Goal: Navigation & Orientation: Find specific page/section

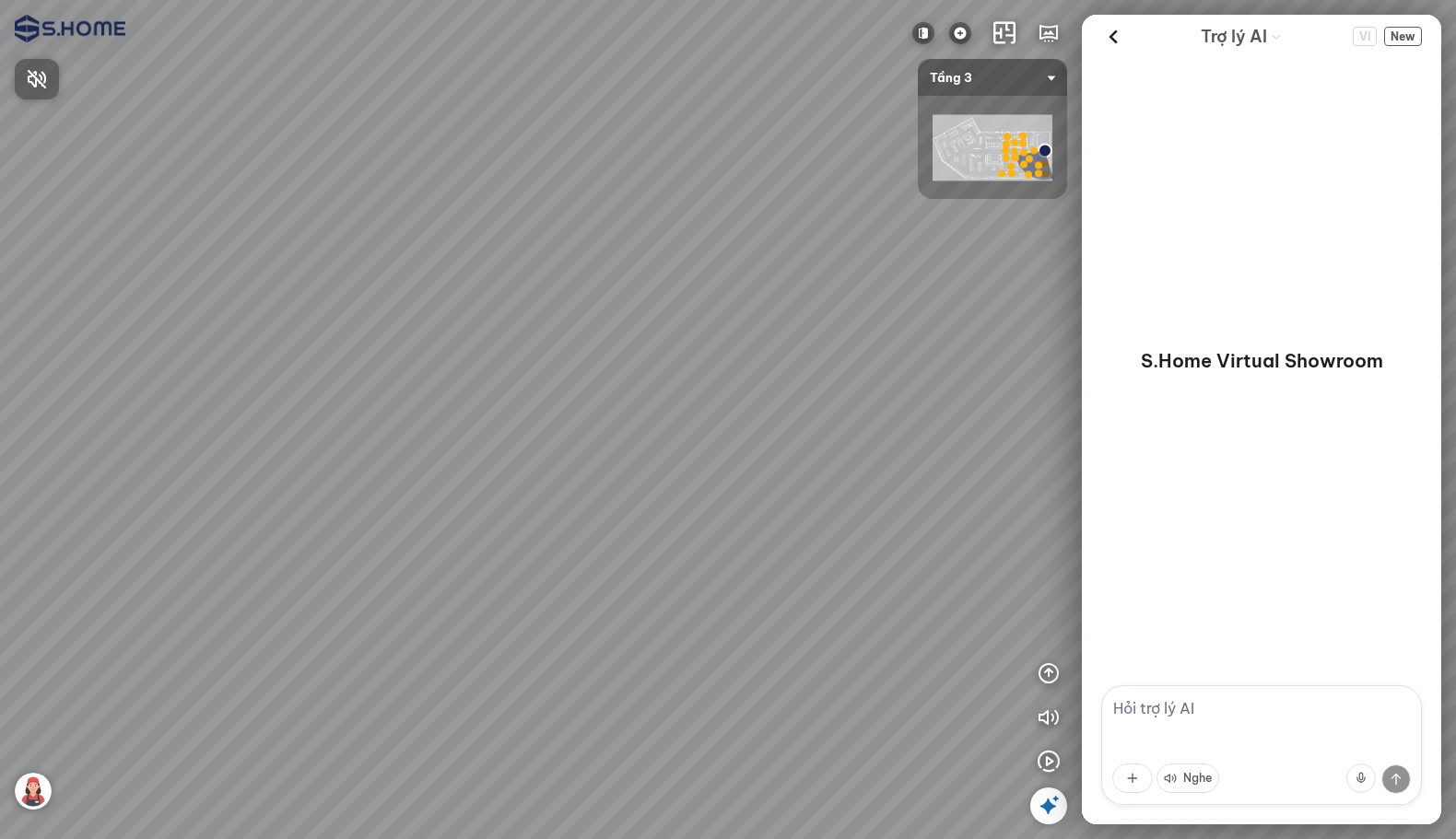
drag, startPoint x: 721, startPoint y: 265, endPoint x: 414, endPoint y: 203, distance: 313.2
click at [460, 220] on div at bounding box center [728, 420] width 1456 height 839
drag, startPoint x: 747, startPoint y: 260, endPoint x: 305, endPoint y: 166, distance: 451.9
click at [216, 184] on div at bounding box center [728, 420] width 1456 height 839
click at [460, 86] on span "Tầng 3" at bounding box center [992, 77] width 126 height 37
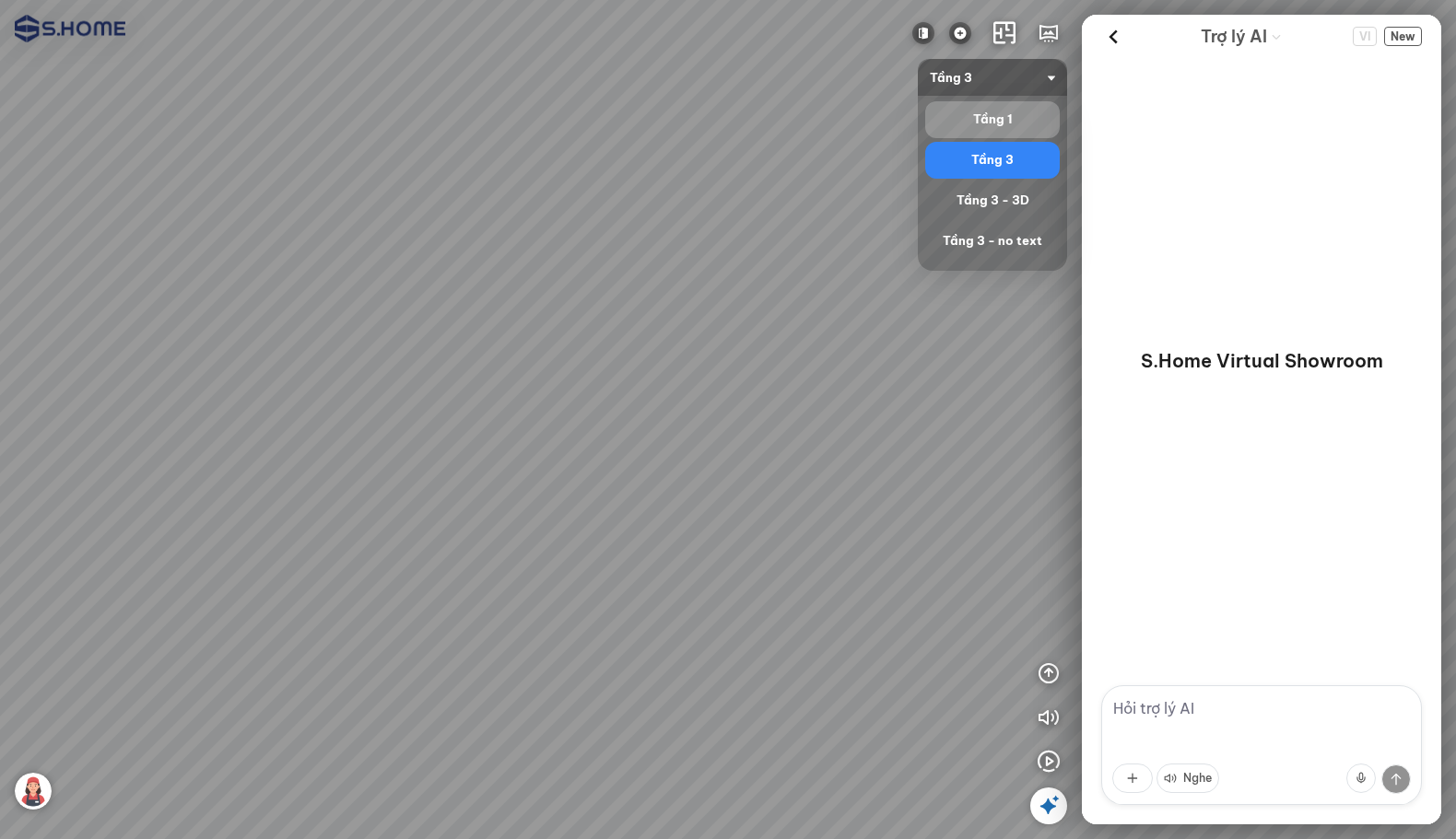
click at [460, 119] on div "Tầng 1" at bounding box center [992, 119] width 120 height 22
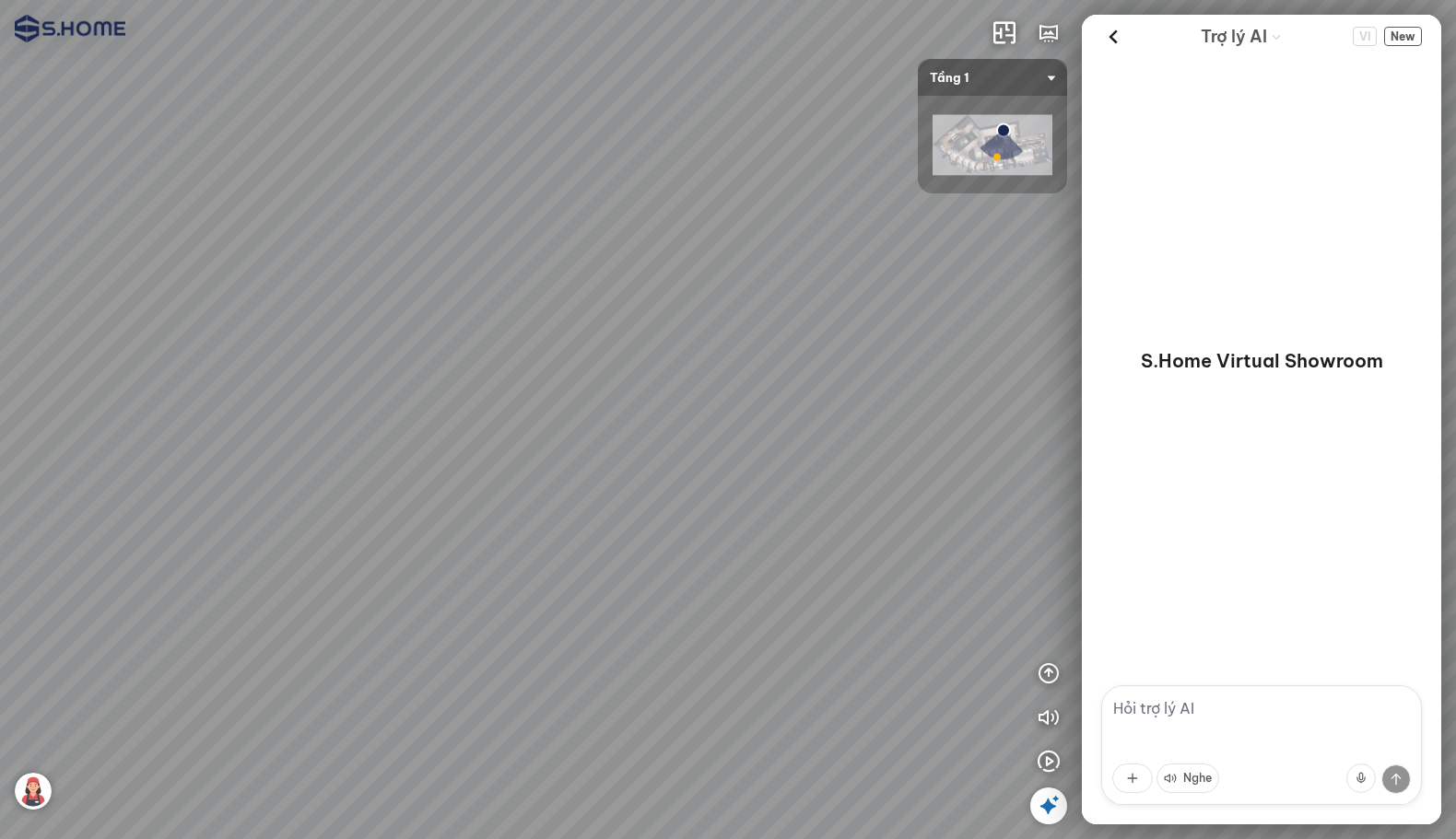
drag, startPoint x: 811, startPoint y: 337, endPoint x: 479, endPoint y: 261, distance: 340.6
click at [460, 262] on div at bounding box center [728, 420] width 1456 height 839
drag, startPoint x: 831, startPoint y: 386, endPoint x: 485, endPoint y: 399, distance: 346.2
click at [460, 399] on div at bounding box center [728, 420] width 1456 height 839
drag, startPoint x: 934, startPoint y: 406, endPoint x: 495, endPoint y: 392, distance: 439.2
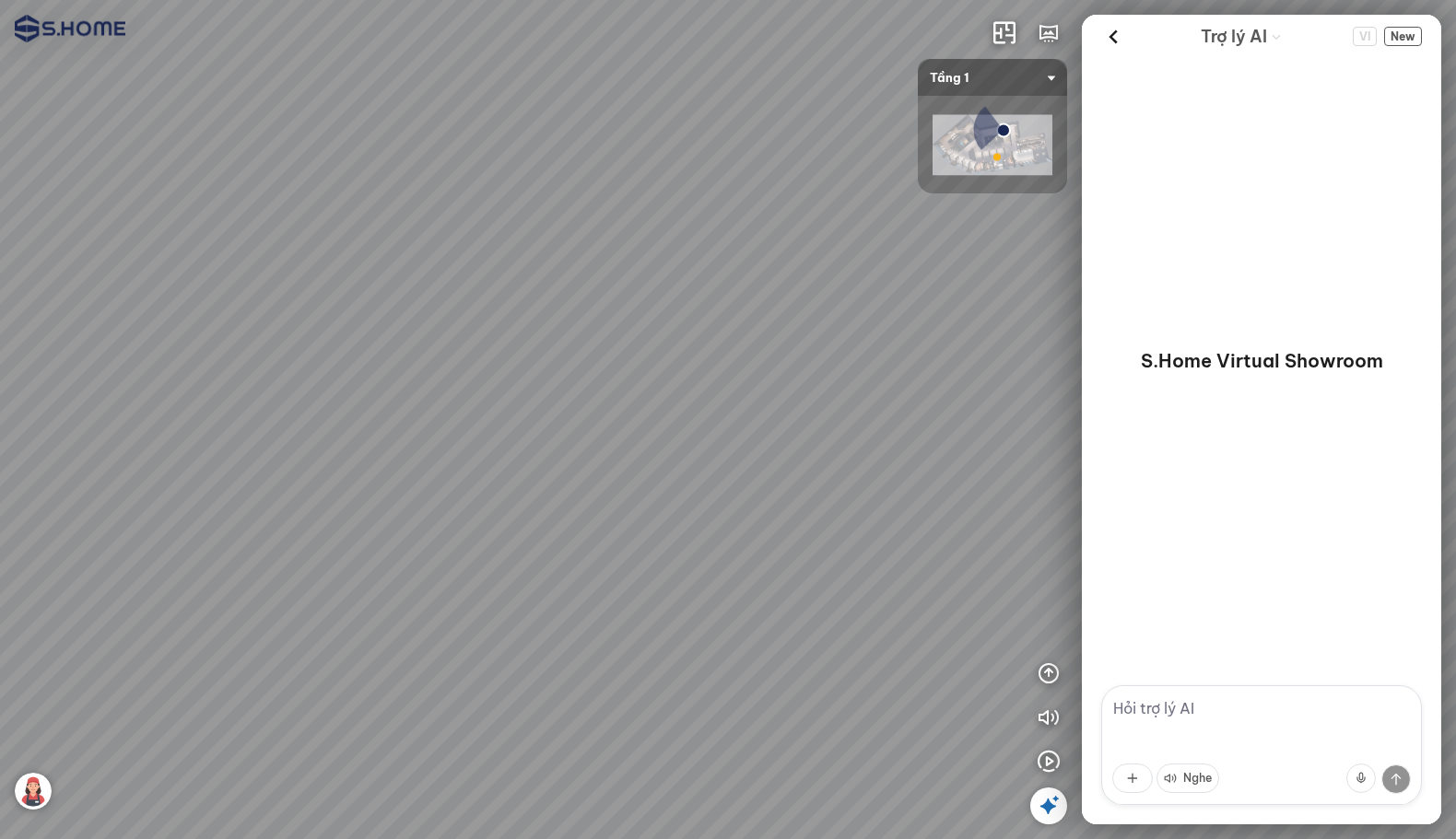
click at [460, 392] on div at bounding box center [728, 420] width 1456 height 839
drag, startPoint x: 695, startPoint y: 434, endPoint x: 233, endPoint y: 482, distance: 464.5
click at [233, 482] on div at bounding box center [728, 420] width 1456 height 839
drag, startPoint x: 582, startPoint y: 445, endPoint x: 505, endPoint y: 443, distance: 77.0
click at [460, 443] on div at bounding box center [728, 420] width 1456 height 839
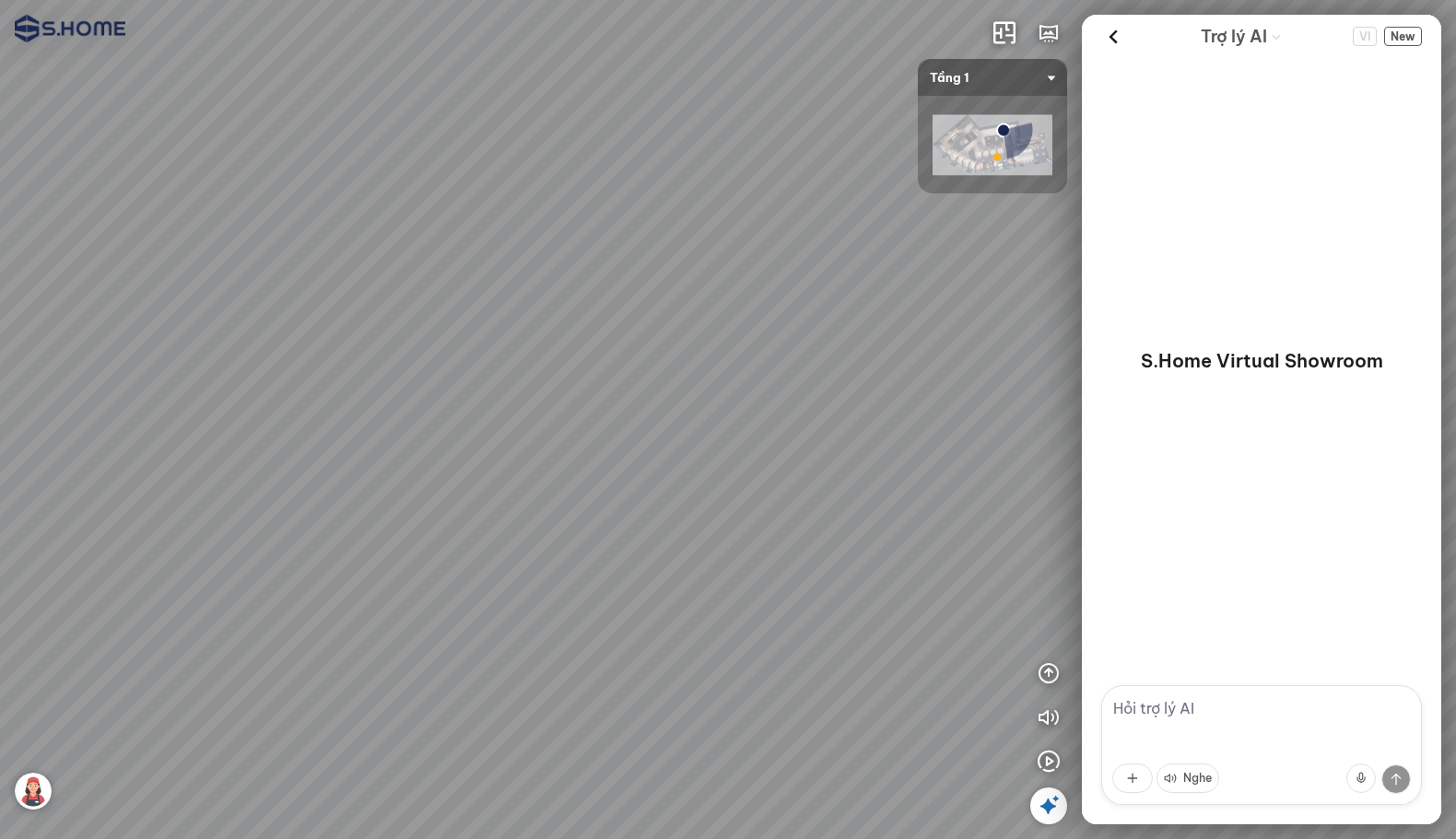
drag, startPoint x: 868, startPoint y: 452, endPoint x: 355, endPoint y: 157, distance: 591.8
click at [349, 162] on div at bounding box center [728, 420] width 1456 height 839
drag, startPoint x: 714, startPoint y: 332, endPoint x: 569, endPoint y: 582, distance: 289.0
click at [460, 582] on div at bounding box center [728, 420] width 1456 height 839
drag, startPoint x: 693, startPoint y: 420, endPoint x: 423, endPoint y: 535, distance: 293.5
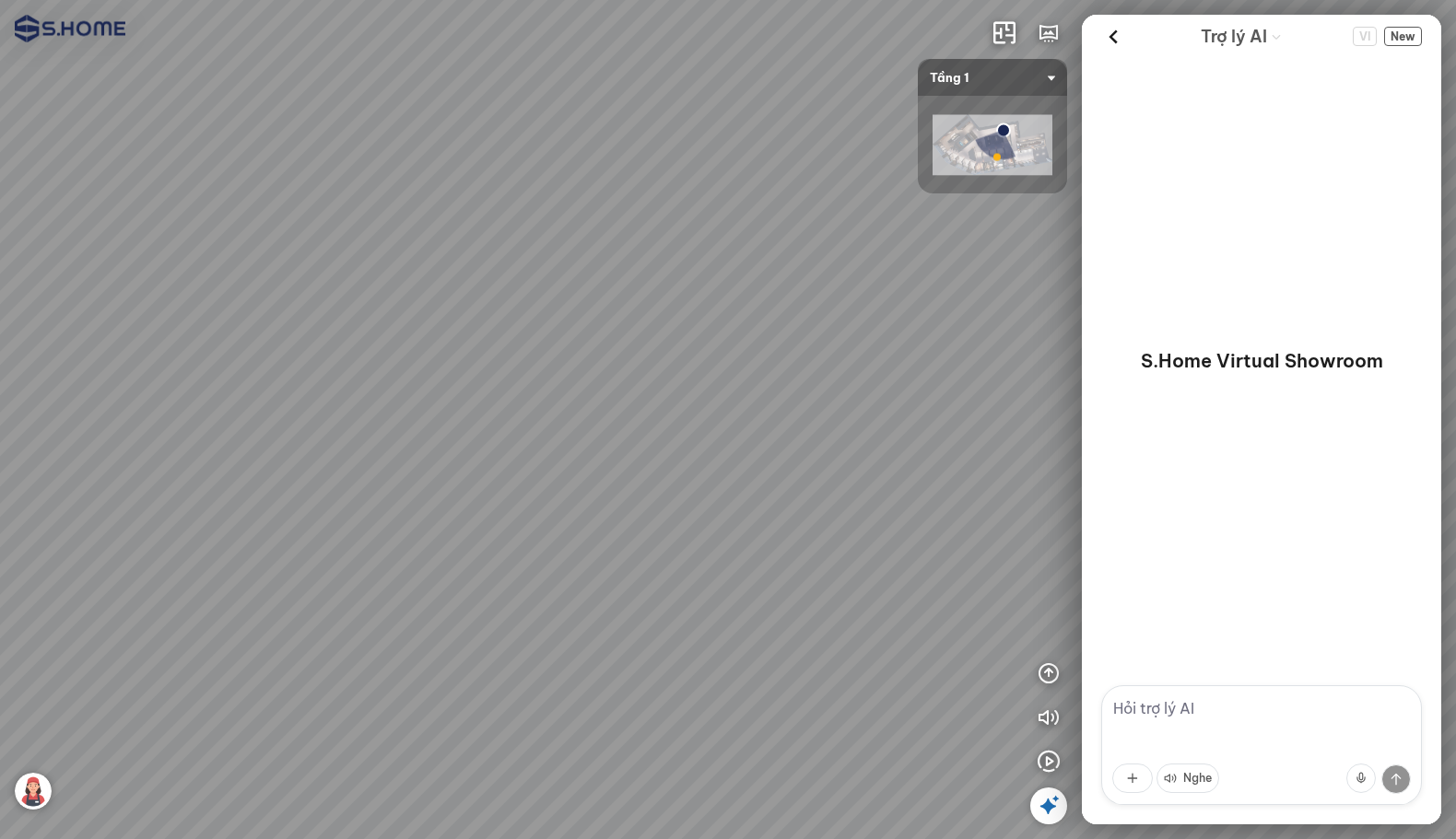
click at [423, 535] on div at bounding box center [728, 420] width 1456 height 839
click at [460, 380] on div at bounding box center [728, 420] width 1456 height 839
click at [460, 515] on div at bounding box center [728, 420] width 1456 height 839
click at [460, 399] on div at bounding box center [728, 420] width 1456 height 839
drag, startPoint x: 614, startPoint y: 429, endPoint x: 686, endPoint y: 459, distance: 78.0
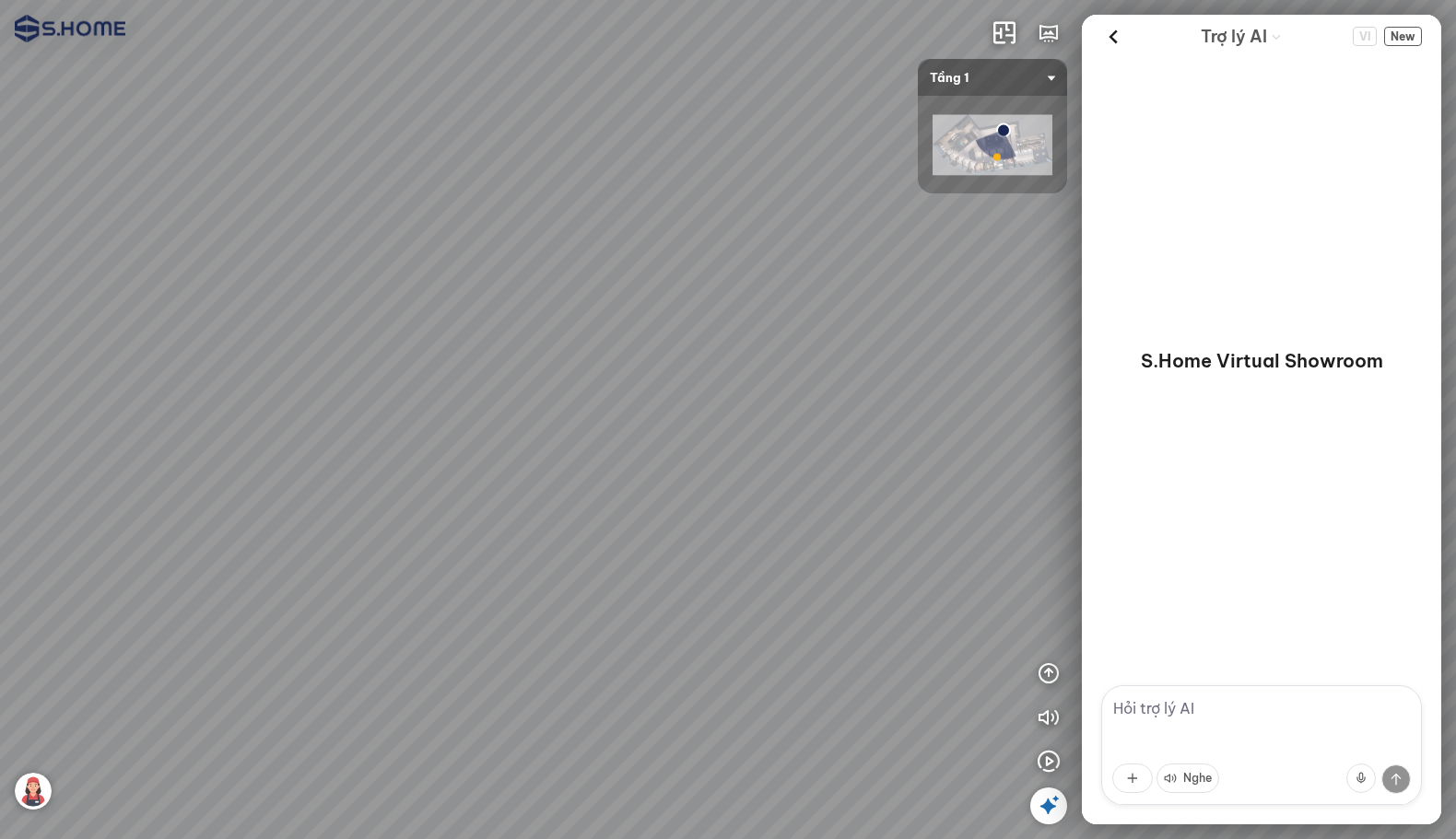
click at [460, 431] on div at bounding box center [728, 420] width 1456 height 839
drag, startPoint x: 686, startPoint y: 459, endPoint x: 212, endPoint y: 277, distance: 507.7
click at [317, 340] on div at bounding box center [728, 420] width 1456 height 839
drag, startPoint x: 583, startPoint y: 295, endPoint x: 548, endPoint y: 179, distance: 121.2
click at [460, 178] on div at bounding box center [728, 420] width 1456 height 839
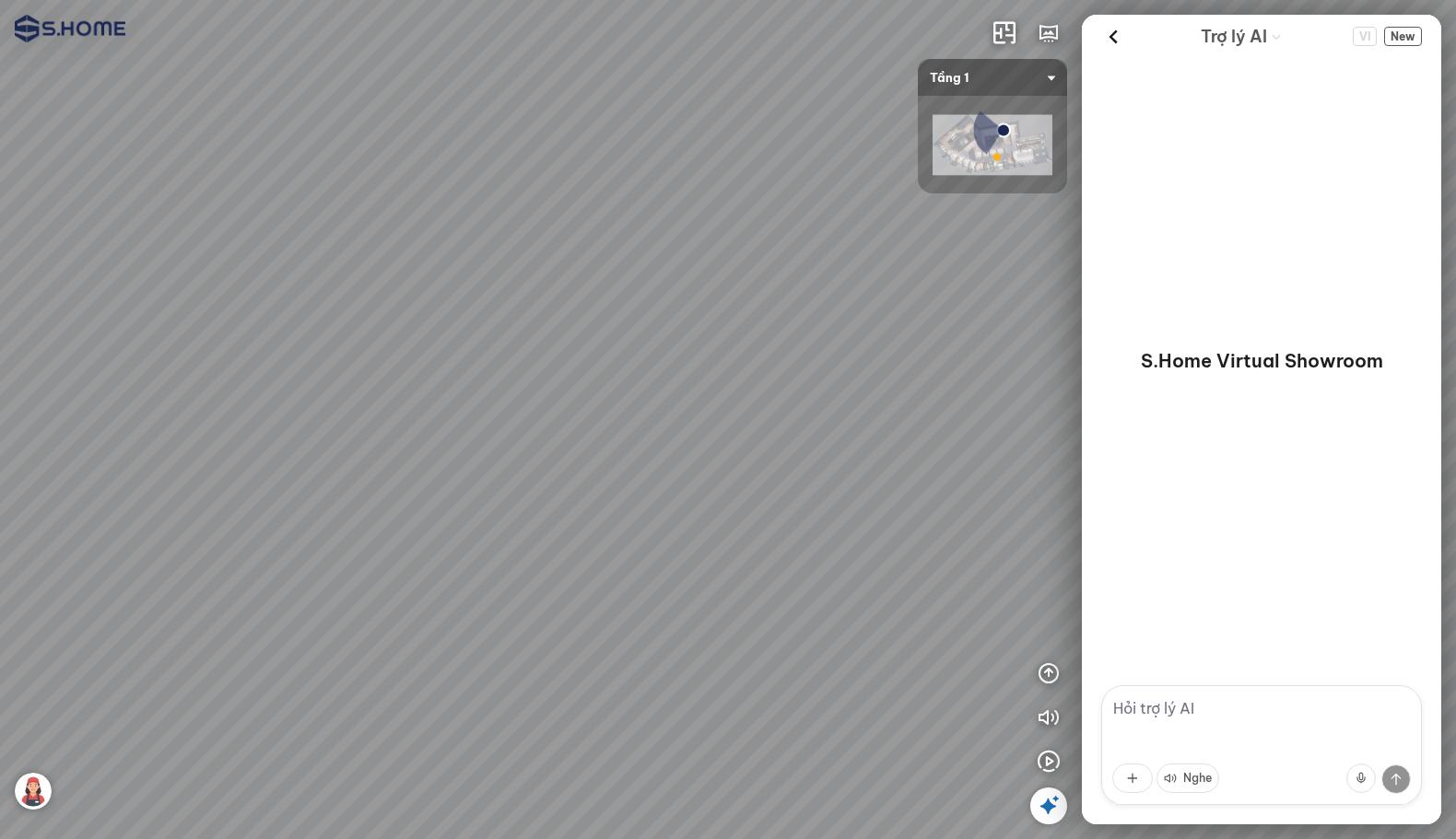
drag, startPoint x: 565, startPoint y: 646, endPoint x: 1073, endPoint y: 430, distance: 552.0
click at [460, 424] on div at bounding box center [728, 420] width 1456 height 839
drag, startPoint x: 776, startPoint y: 417, endPoint x: 1009, endPoint y: 499, distance: 247.0
click at [460, 497] on div at bounding box center [728, 420] width 1456 height 839
drag, startPoint x: 681, startPoint y: 177, endPoint x: 823, endPoint y: 524, distance: 374.9
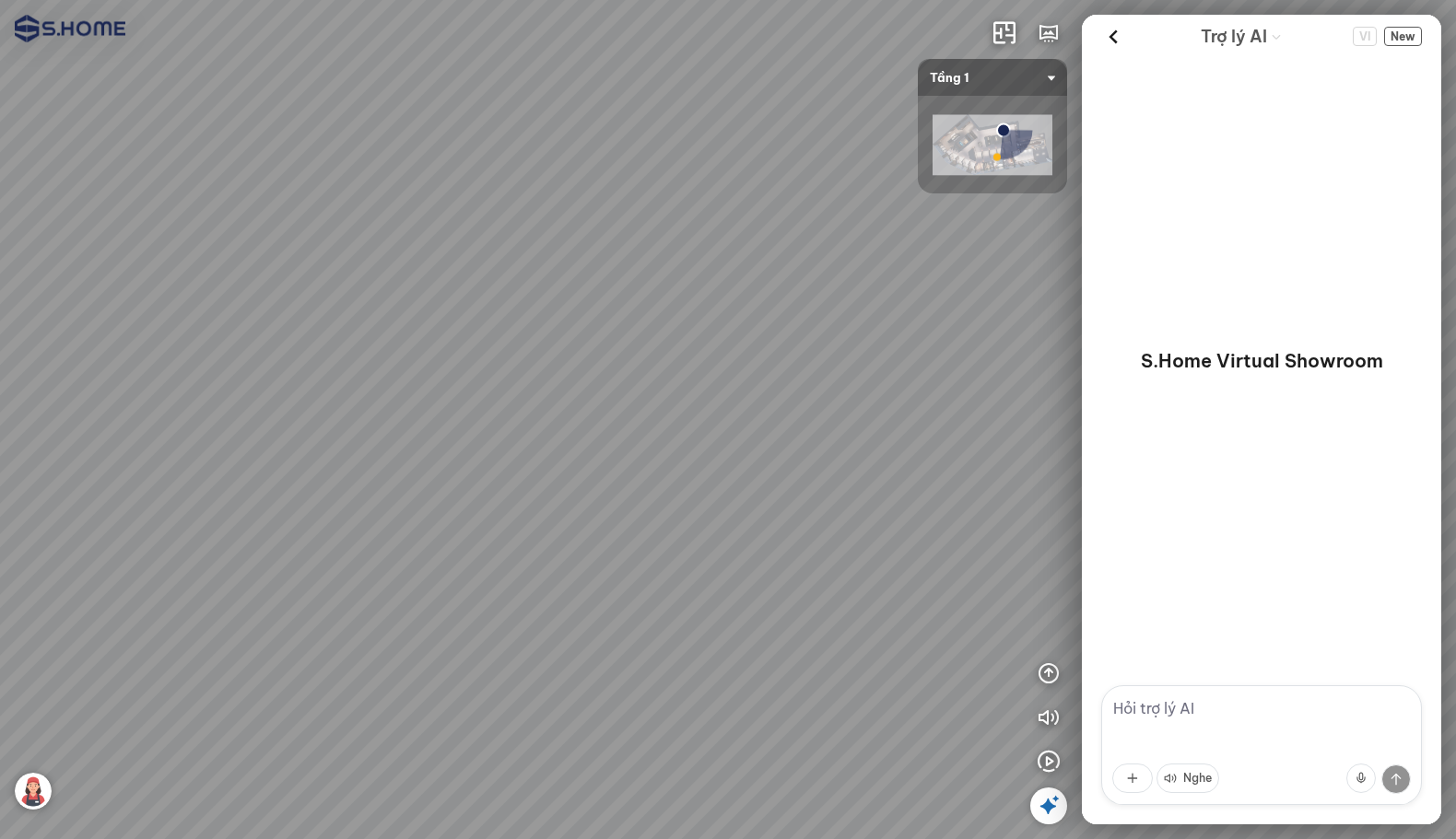
click at [460, 539] on div at bounding box center [728, 420] width 1456 height 839
drag, startPoint x: 728, startPoint y: 214, endPoint x: 436, endPoint y: 463, distance: 383.8
click at [437, 461] on div at bounding box center [728, 420] width 1456 height 839
click at [460, 144] on img at bounding box center [992, 146] width 120 height 60
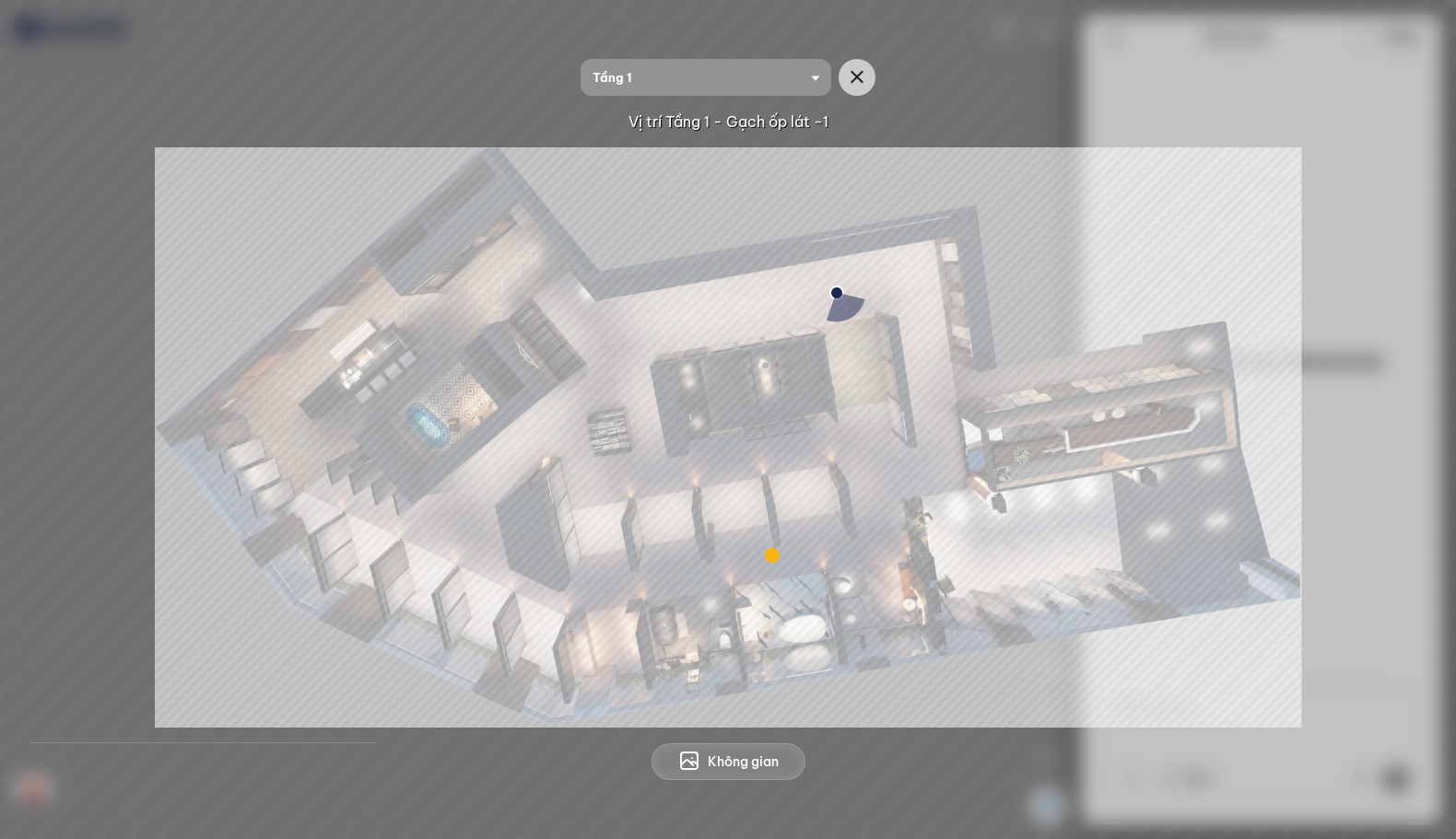
click at [460, 556] on div at bounding box center [772, 556] width 15 height 15
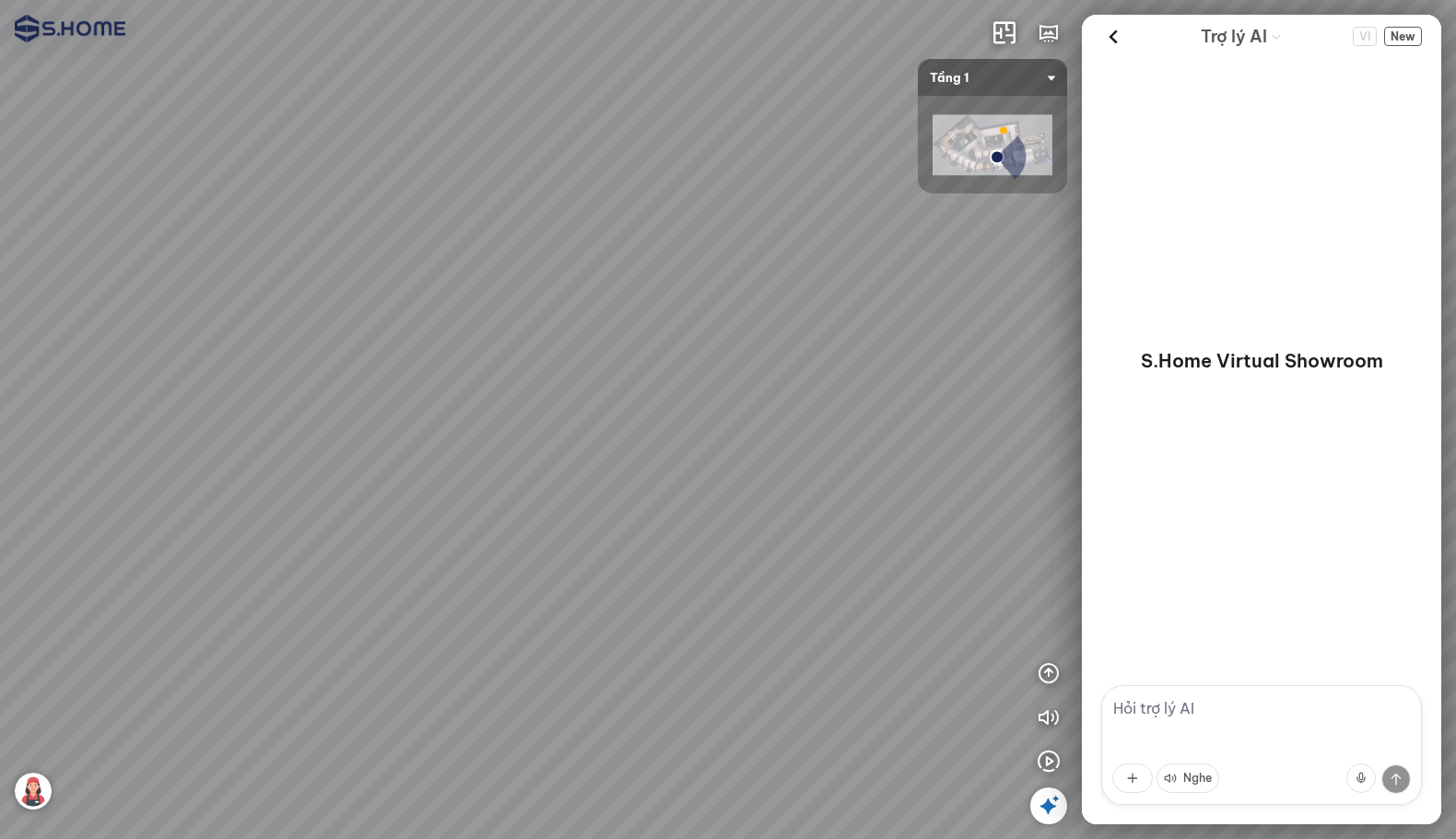
drag, startPoint x: 806, startPoint y: 527, endPoint x: 495, endPoint y: 524, distance: 311.0
click at [460, 535] on div at bounding box center [728, 420] width 1456 height 839
drag, startPoint x: 793, startPoint y: 539, endPoint x: 565, endPoint y: 518, distance: 229.0
click at [460, 527] on div at bounding box center [728, 420] width 1456 height 839
drag, startPoint x: 487, startPoint y: 529, endPoint x: 862, endPoint y: 489, distance: 377.1
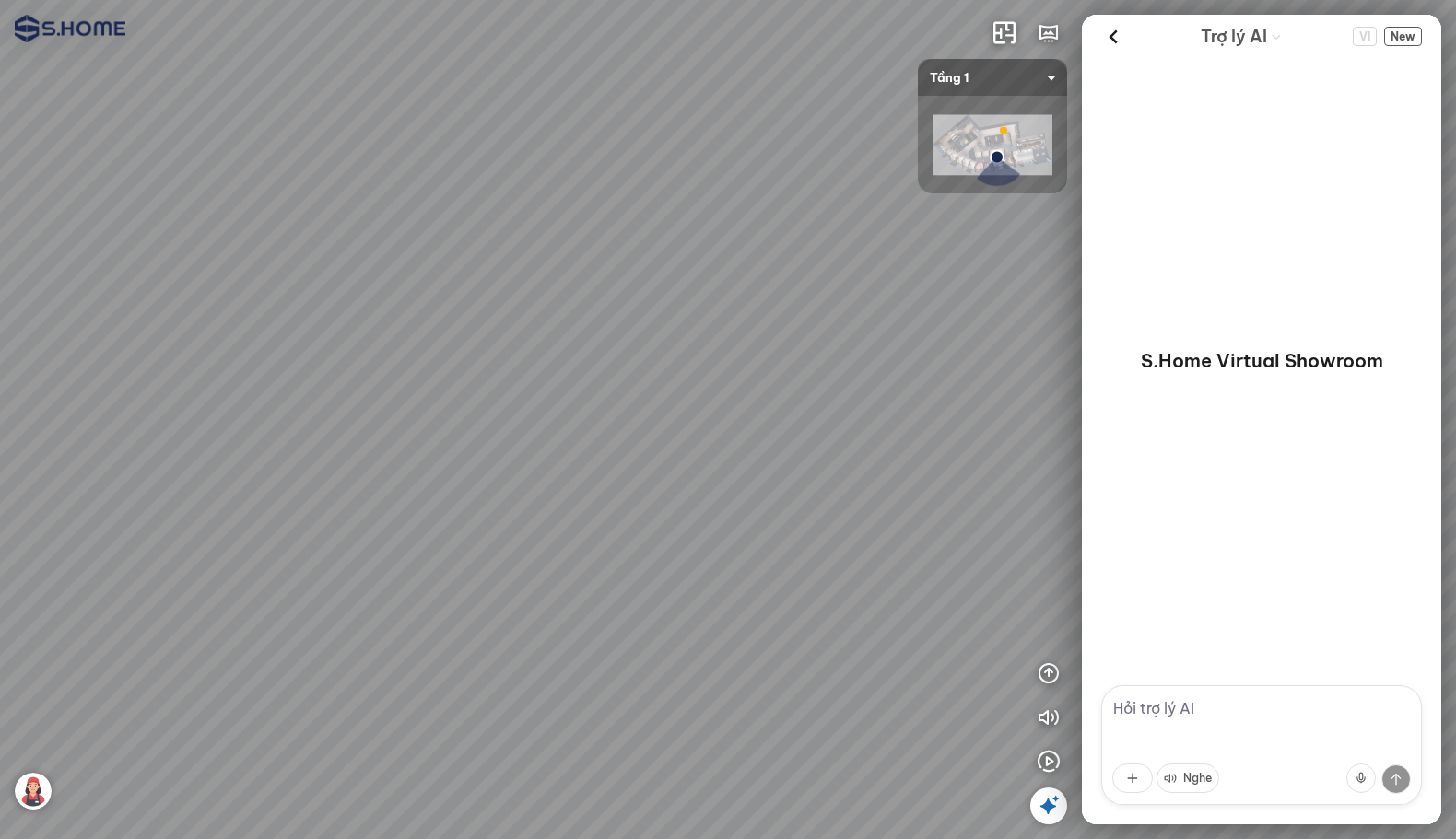
click at [460, 493] on div at bounding box center [728, 420] width 1456 height 839
drag, startPoint x: 644, startPoint y: 504, endPoint x: 698, endPoint y: 499, distance: 54.2
click at [460, 499] on div at bounding box center [728, 420] width 1456 height 839
drag, startPoint x: 779, startPoint y: 505, endPoint x: 442, endPoint y: 501, distance: 337.0
click at [460, 510] on div at bounding box center [728, 420] width 1456 height 839
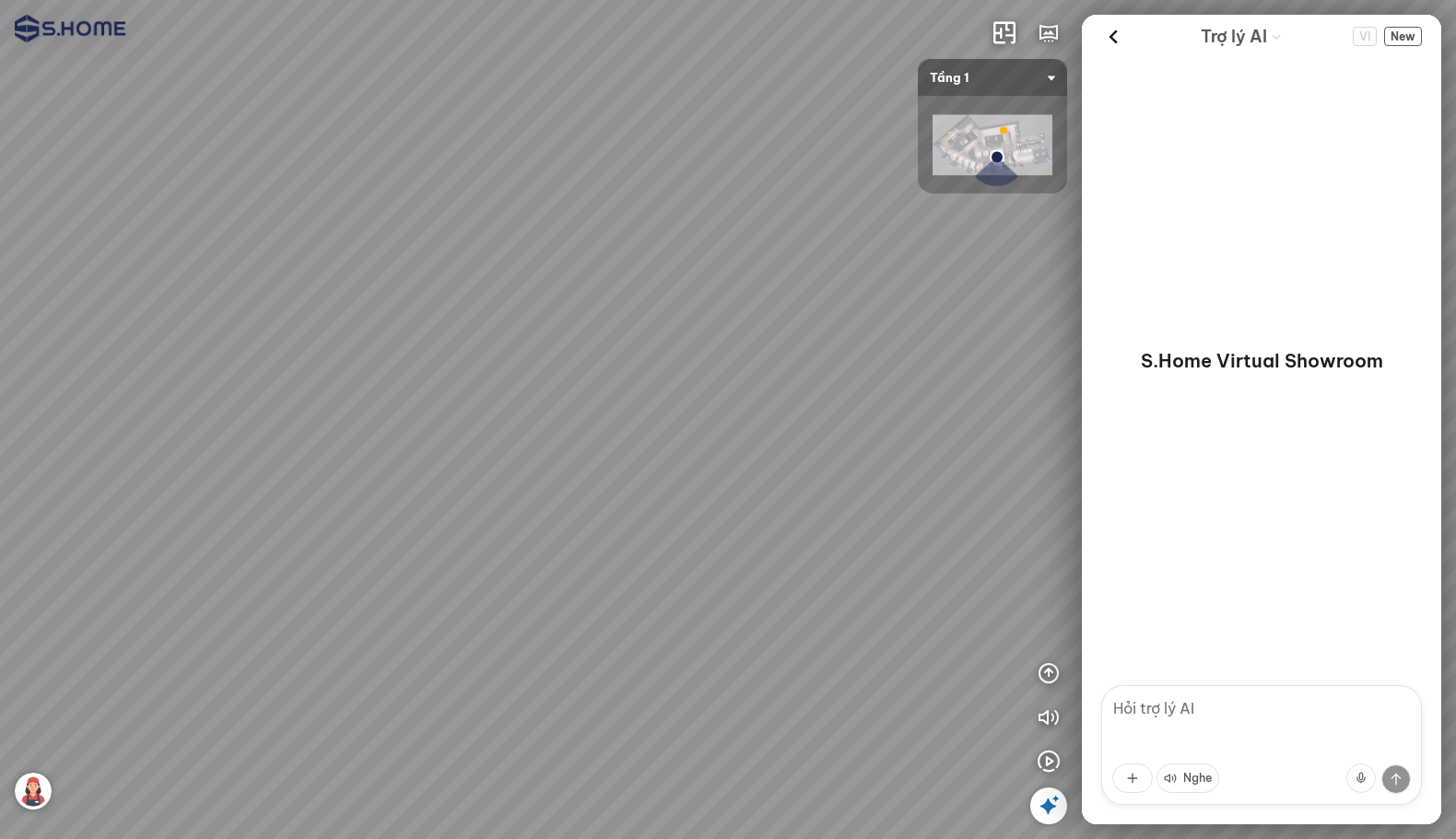
drag, startPoint x: 665, startPoint y: 500, endPoint x: 390, endPoint y: 481, distance: 275.7
click at [373, 492] on div at bounding box center [728, 420] width 1456 height 839
drag, startPoint x: 668, startPoint y: 492, endPoint x: 381, endPoint y: 507, distance: 287.4
click at [398, 513] on div at bounding box center [728, 420] width 1456 height 839
drag, startPoint x: 684, startPoint y: 504, endPoint x: 834, endPoint y: 540, distance: 154.3
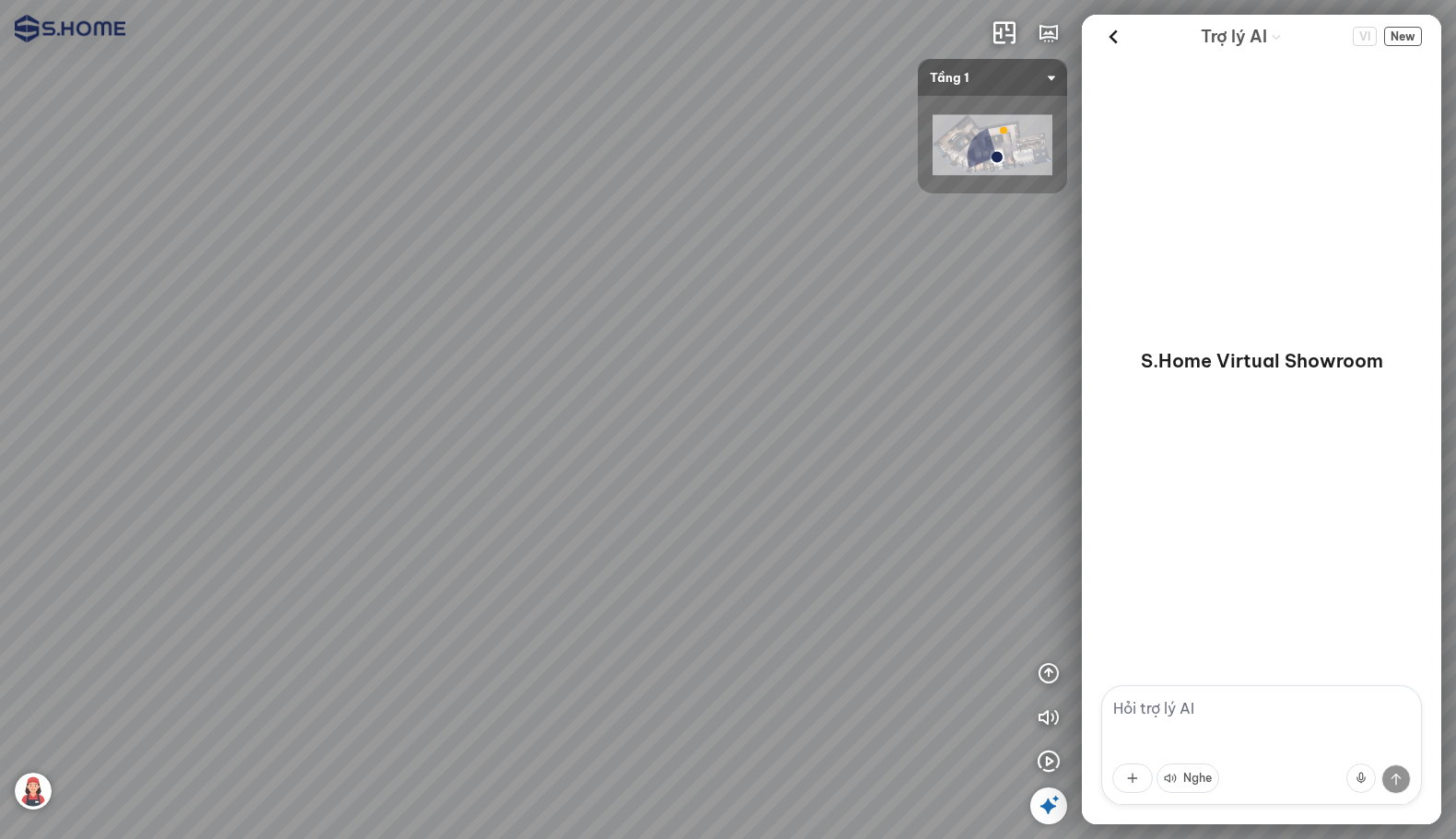
click at [460, 533] on div at bounding box center [728, 420] width 1456 height 839
drag, startPoint x: 241, startPoint y: 567, endPoint x: 770, endPoint y: 530, distance: 530.3
click at [460, 527] on div at bounding box center [728, 420] width 1456 height 839
drag, startPoint x: 453, startPoint y: 554, endPoint x: 717, endPoint y: 562, distance: 264.1
click at [460, 549] on div at bounding box center [728, 420] width 1456 height 839
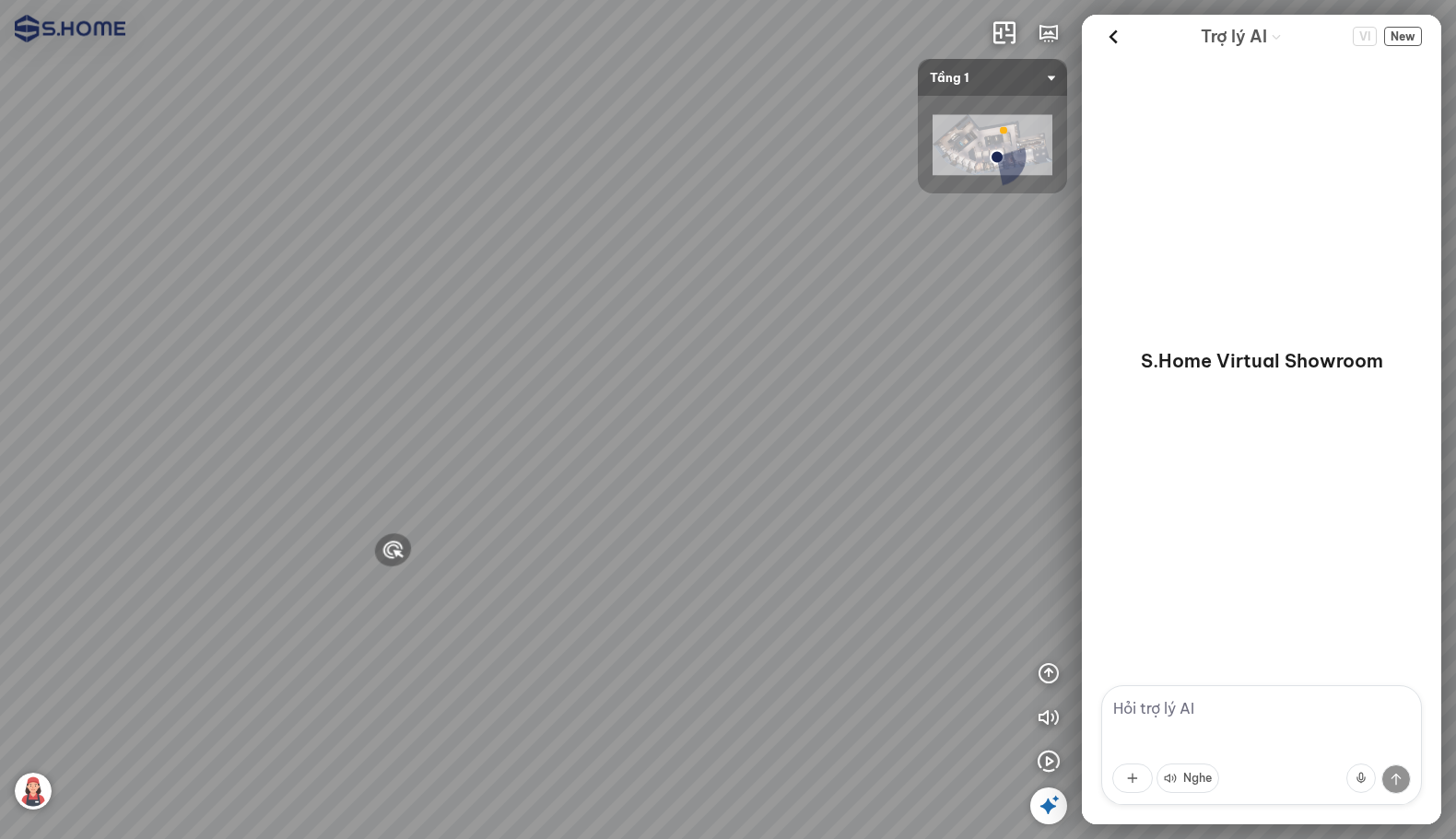
drag, startPoint x: 492, startPoint y: 566, endPoint x: 534, endPoint y: 566, distance: 42.0
click at [460, 566] on div at bounding box center [728, 420] width 1456 height 839
click at [391, 551] on div at bounding box center [393, 551] width 41 height 40
click at [328, 445] on div at bounding box center [329, 452] width 47 height 41
drag, startPoint x: 222, startPoint y: 448, endPoint x: 862, endPoint y: 524, distance: 644.5
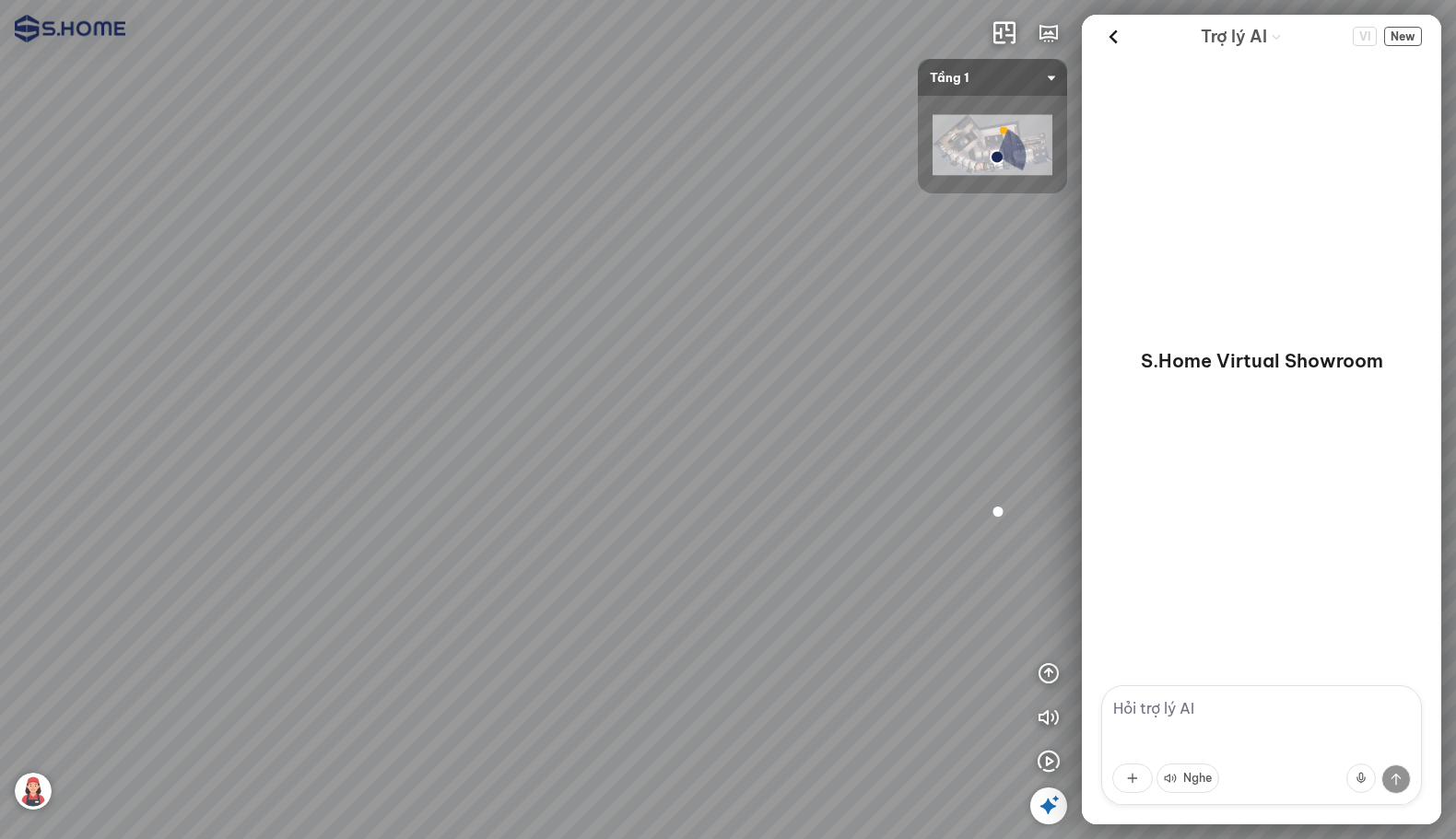
click at [460, 524] on div at bounding box center [728, 420] width 1456 height 839
click at [460, 514] on div at bounding box center [999, 512] width 38 height 37
click at [244, 786] on span "Xem thêm" at bounding box center [216, 789] width 56 height 14
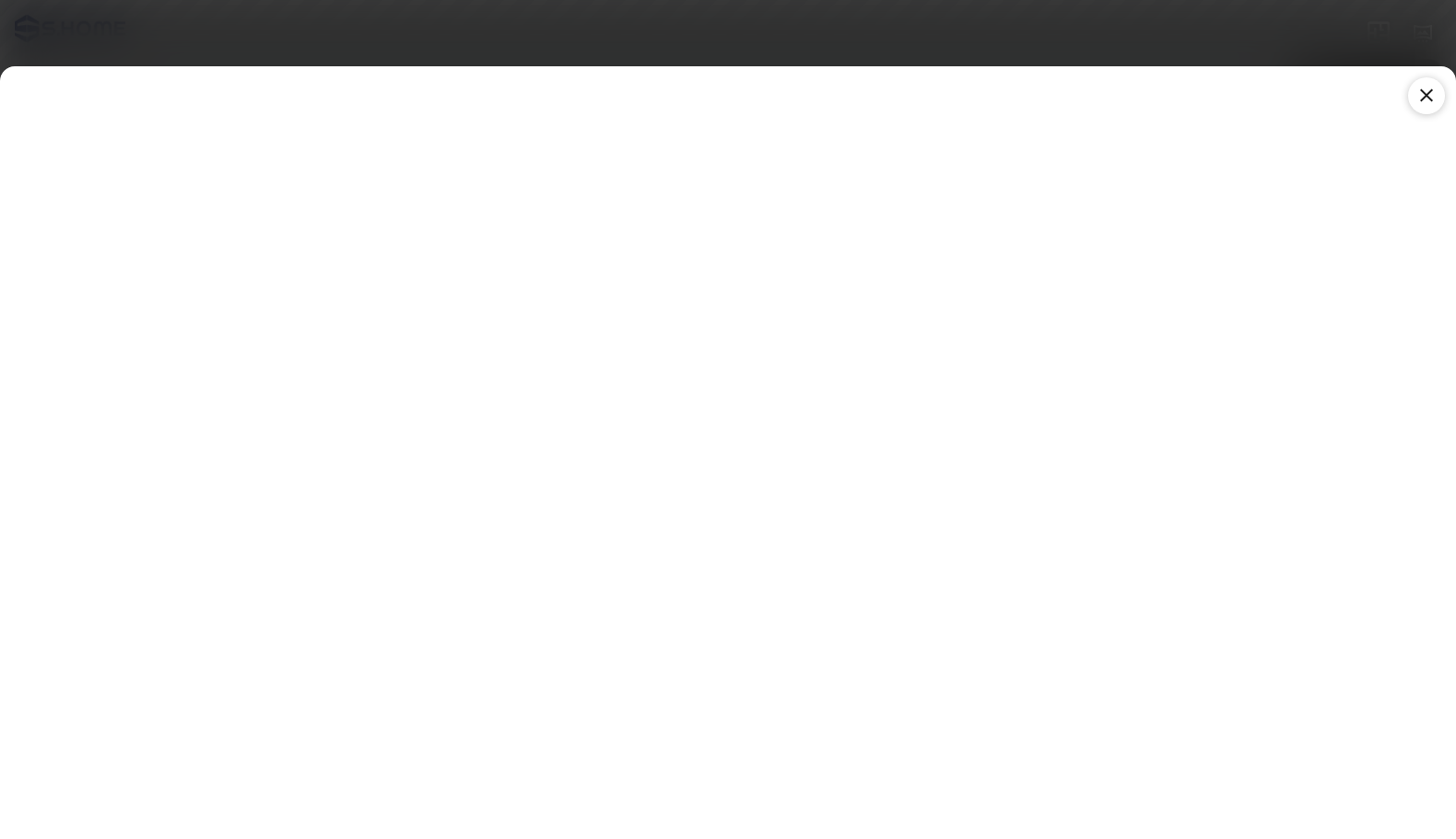
click at [460, 93] on icon at bounding box center [1426, 95] width 22 height 22
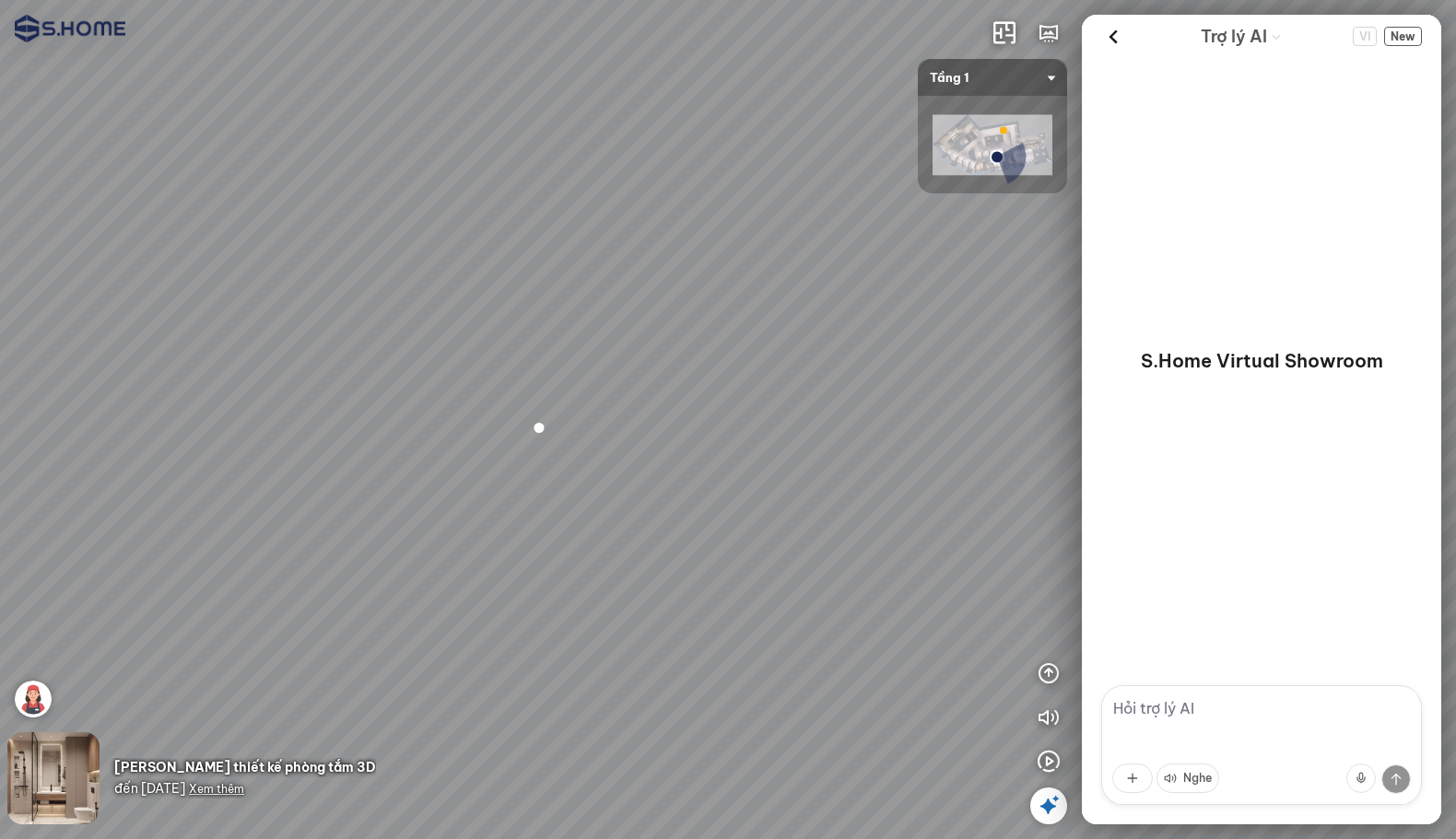
click at [460, 138] on img at bounding box center [992, 146] width 120 height 60
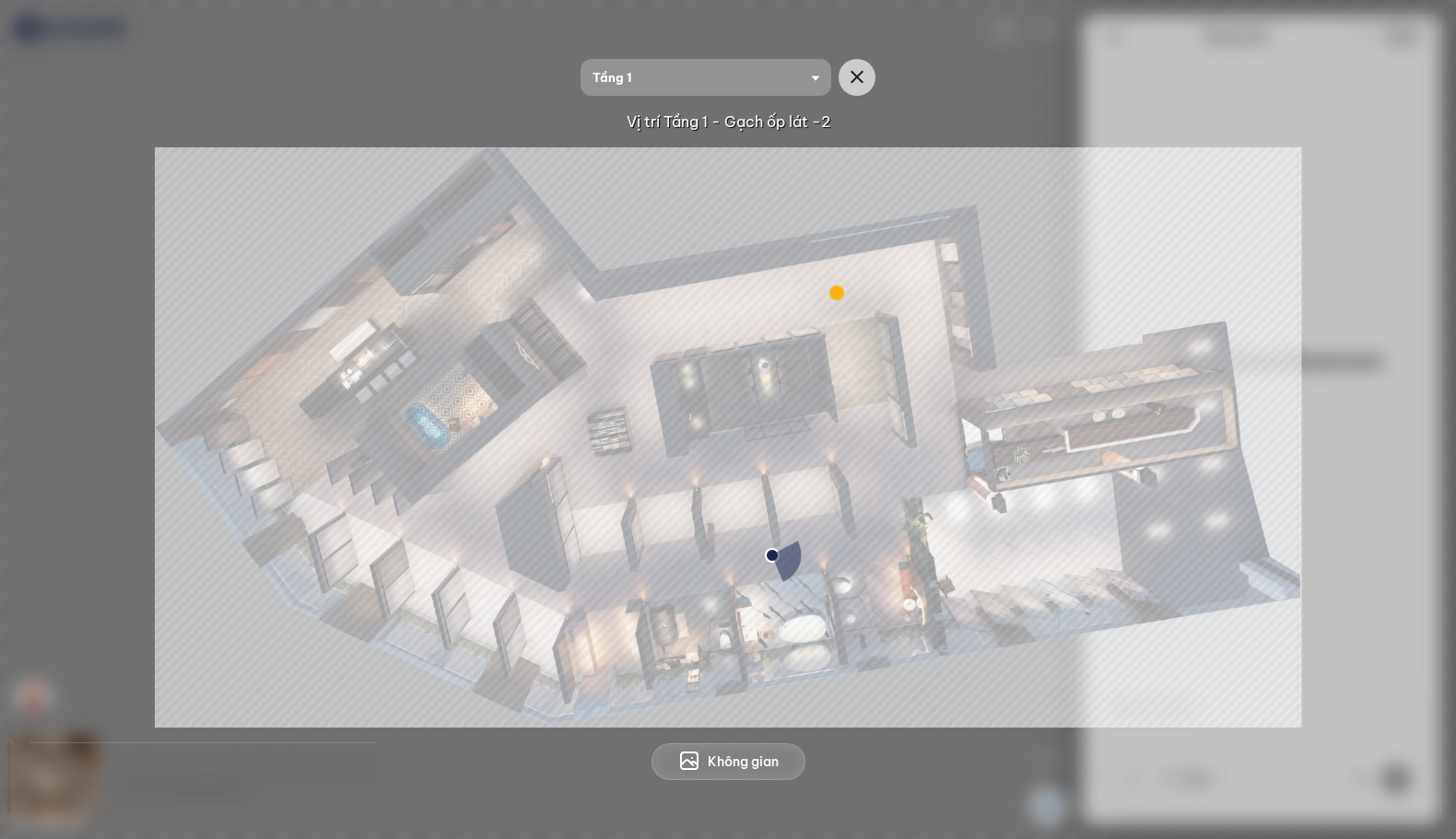
click at [460, 693] on img at bounding box center [728, 437] width 1146 height 580
click at [460, 75] on icon "button" at bounding box center [856, 77] width 22 height 22
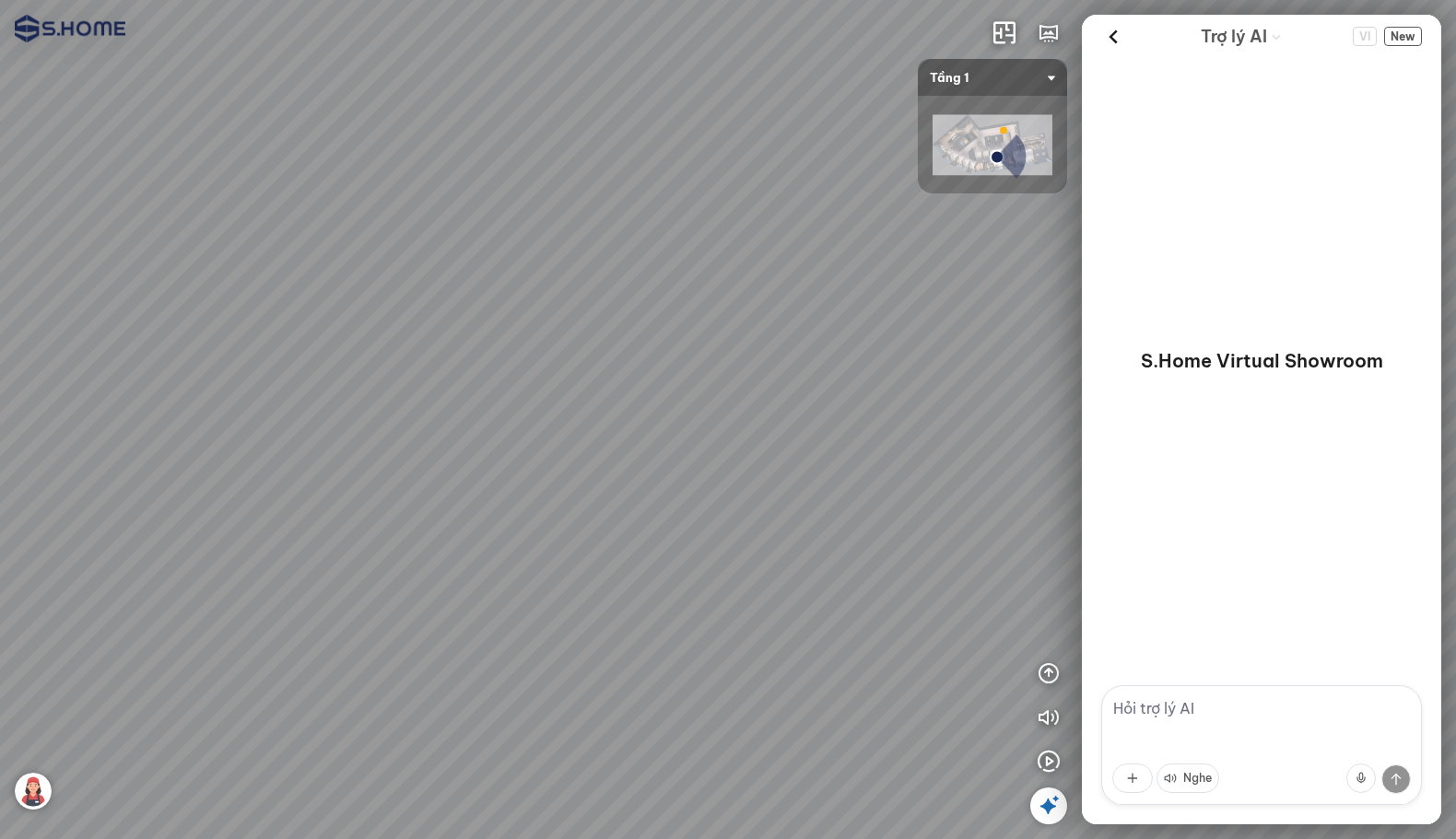
drag, startPoint x: 976, startPoint y: 239, endPoint x: 1247, endPoint y: 296, distance: 276.9
click at [460, 295] on div "INFO: krpano 1.20.8 (build [DATE]) INFO: HTML5/Desktop - Chrome 140.0 - WebGL I…" at bounding box center [728, 420] width 1456 height 839
drag, startPoint x: 788, startPoint y: 349, endPoint x: 1061, endPoint y: 370, distance: 273.8
click at [460, 369] on div at bounding box center [728, 420] width 1456 height 839
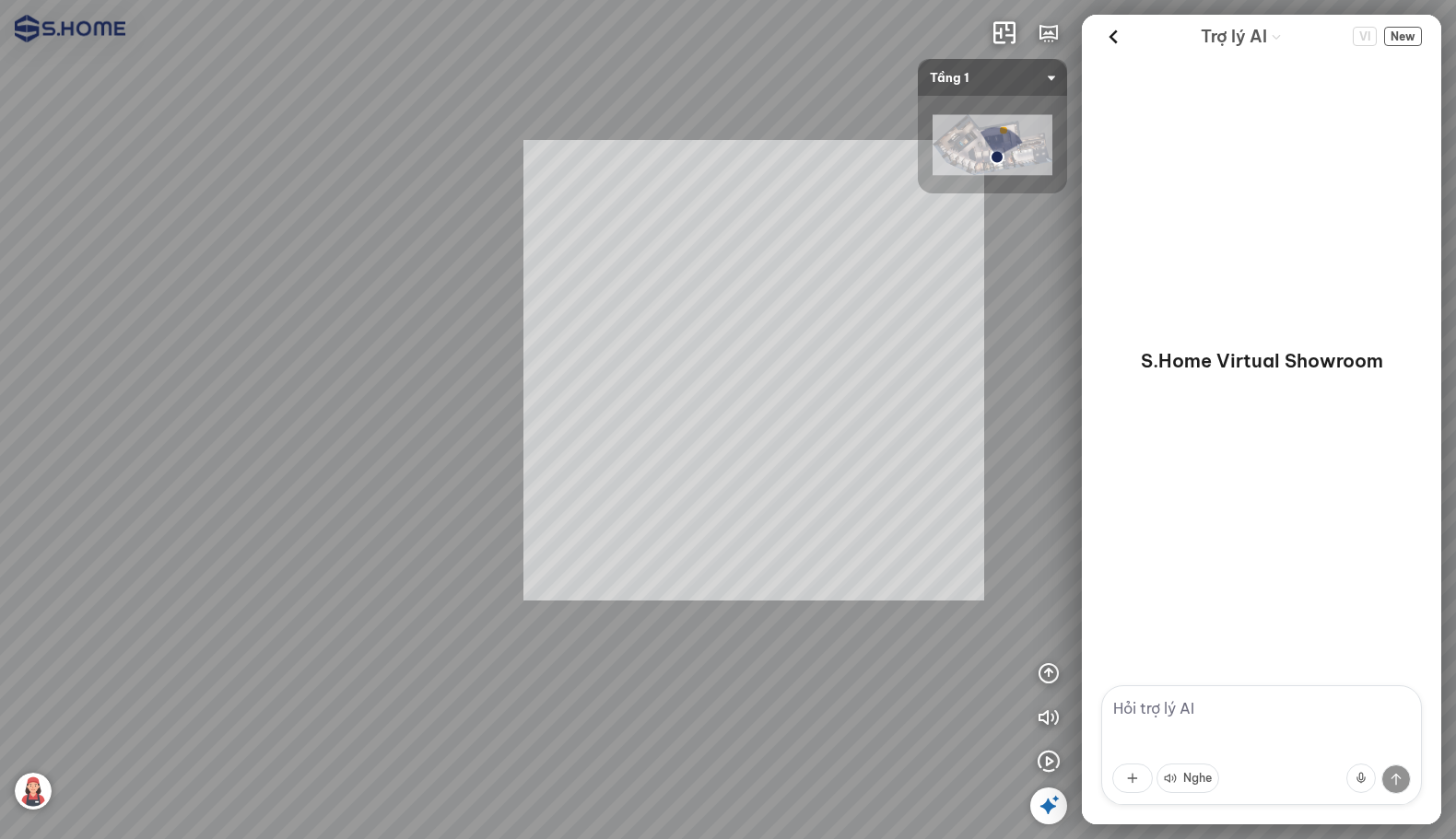
click at [460, 361] on div "INFO: krpano 1.20.8 (build [DATE]) INFO: HTML5/Desktop - Chrome 140.0 - WebGL I…" at bounding box center [728, 420] width 1456 height 839
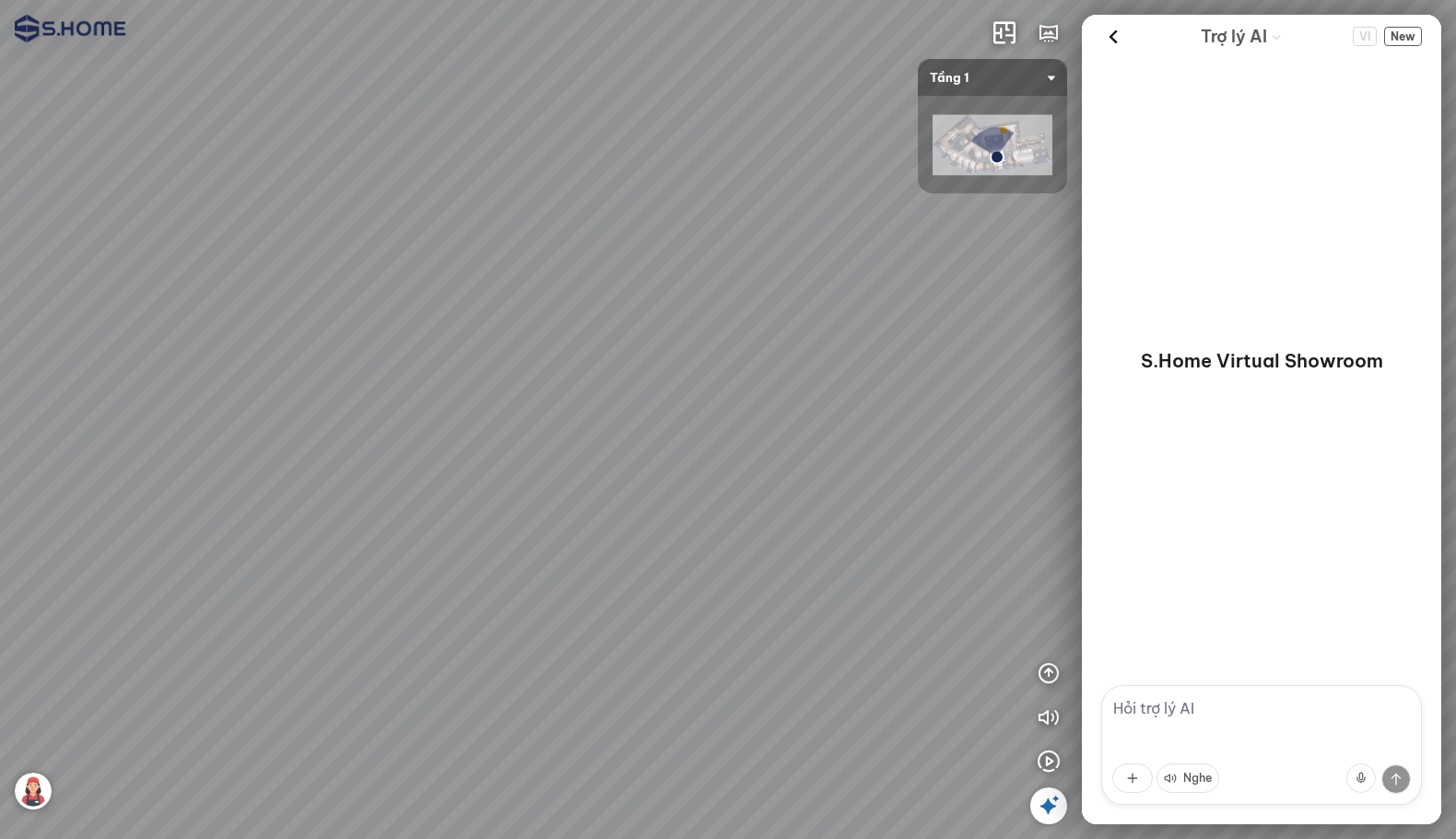
drag, startPoint x: 685, startPoint y: 418, endPoint x: 1033, endPoint y: 416, distance: 348.0
click at [460, 416] on div at bounding box center [728, 420] width 1456 height 839
drag, startPoint x: 639, startPoint y: 432, endPoint x: 991, endPoint y: 446, distance: 352.3
click at [460, 445] on div at bounding box center [728, 420] width 1456 height 839
drag, startPoint x: 617, startPoint y: 492, endPoint x: 985, endPoint y: 614, distance: 387.7
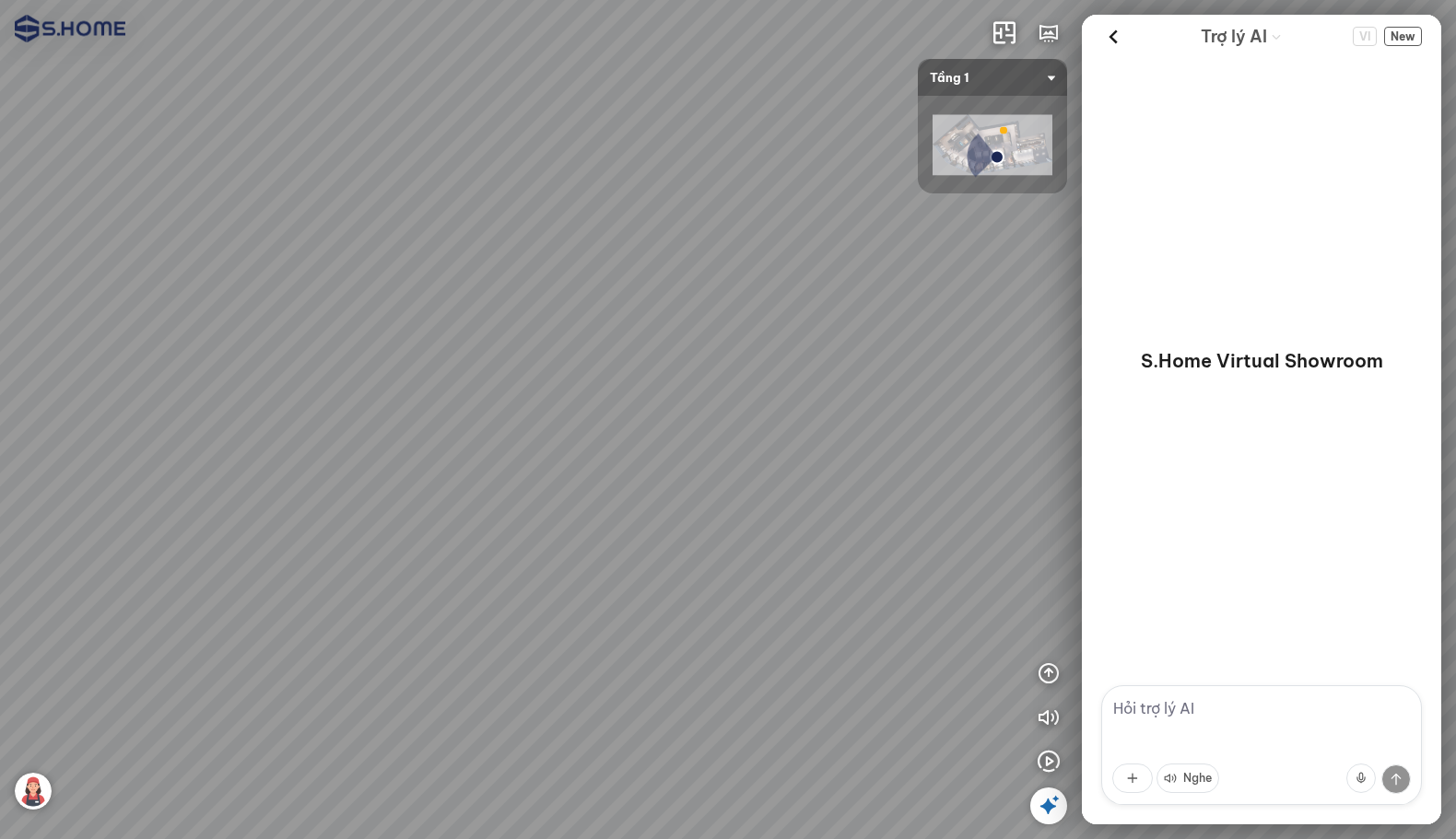
click at [460, 615] on div at bounding box center [728, 420] width 1456 height 839
drag, startPoint x: 607, startPoint y: 663, endPoint x: 914, endPoint y: 514, distance: 341.2
click at [460, 514] on div at bounding box center [728, 420] width 1456 height 839
drag, startPoint x: 545, startPoint y: 600, endPoint x: 863, endPoint y: 556, distance: 321.0
click at [460, 556] on div at bounding box center [728, 420] width 1456 height 839
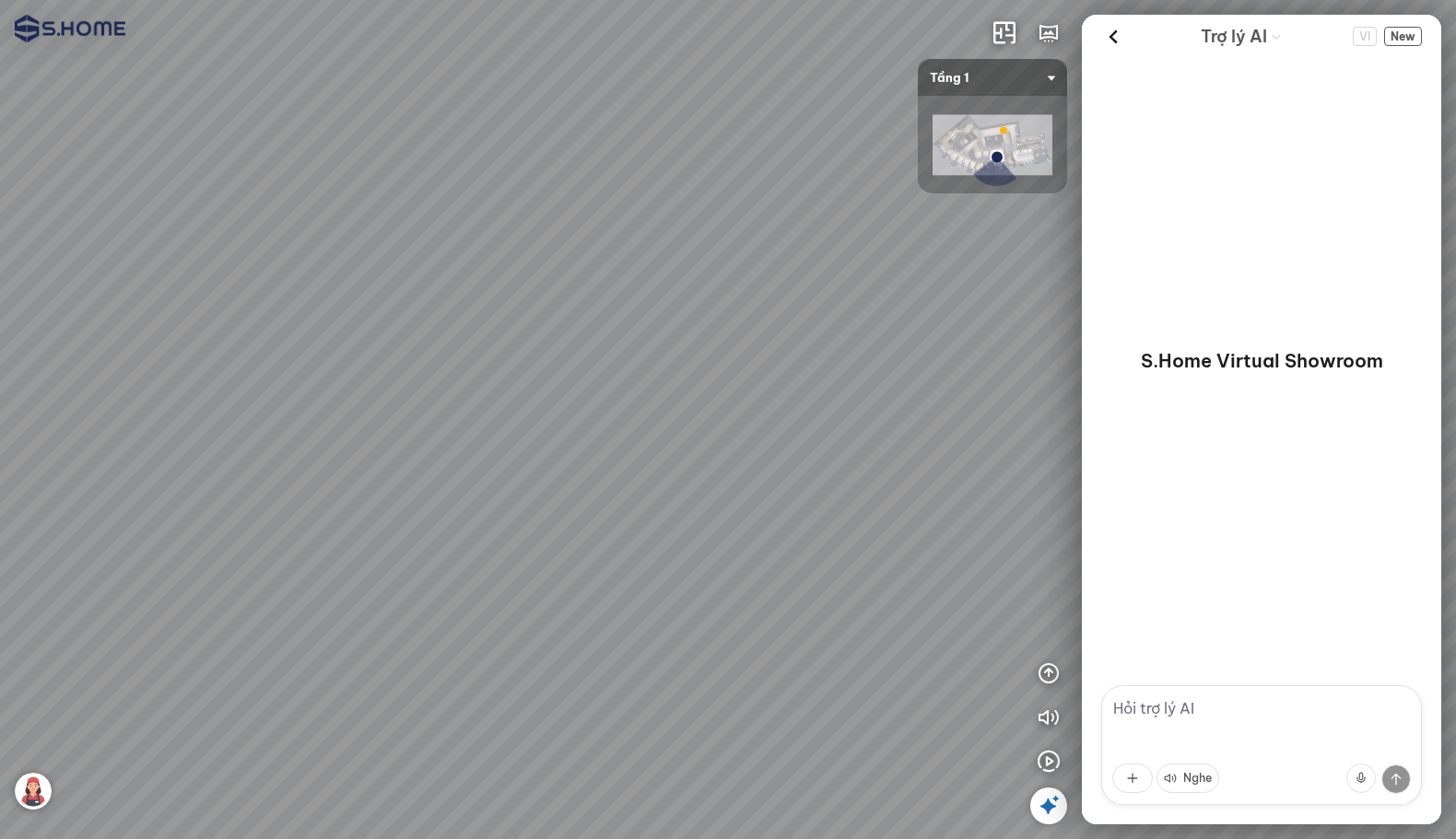
drag, startPoint x: 686, startPoint y: 584, endPoint x: 797, endPoint y: 582, distance: 111.0
click at [460, 582] on div at bounding box center [728, 420] width 1456 height 839
drag, startPoint x: 540, startPoint y: 608, endPoint x: 1093, endPoint y: 625, distance: 553.3
click at [460, 625] on div "INFO: krpano 1.20.8 (build [DATE]) INFO: HTML5/Desktop - Chrome 140.0 - WebGL I…" at bounding box center [728, 420] width 1456 height 839
drag, startPoint x: 467, startPoint y: 622, endPoint x: 557, endPoint y: 657, distance: 96.6
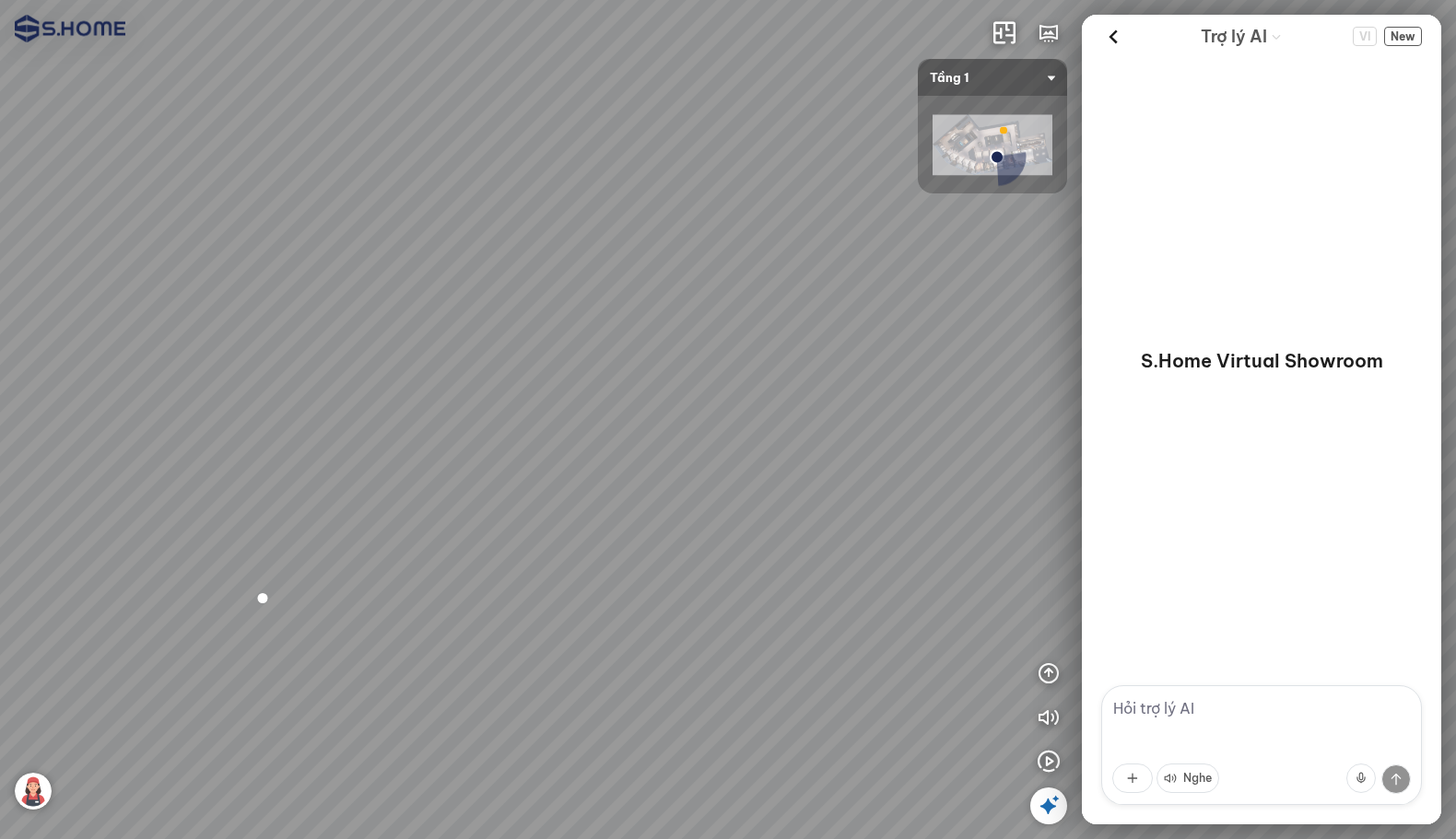
click at [460, 625] on div at bounding box center [728, 420] width 1456 height 839
click at [33, 784] on div at bounding box center [728, 420] width 1456 height 839
